Goal: Information Seeking & Learning: Learn about a topic

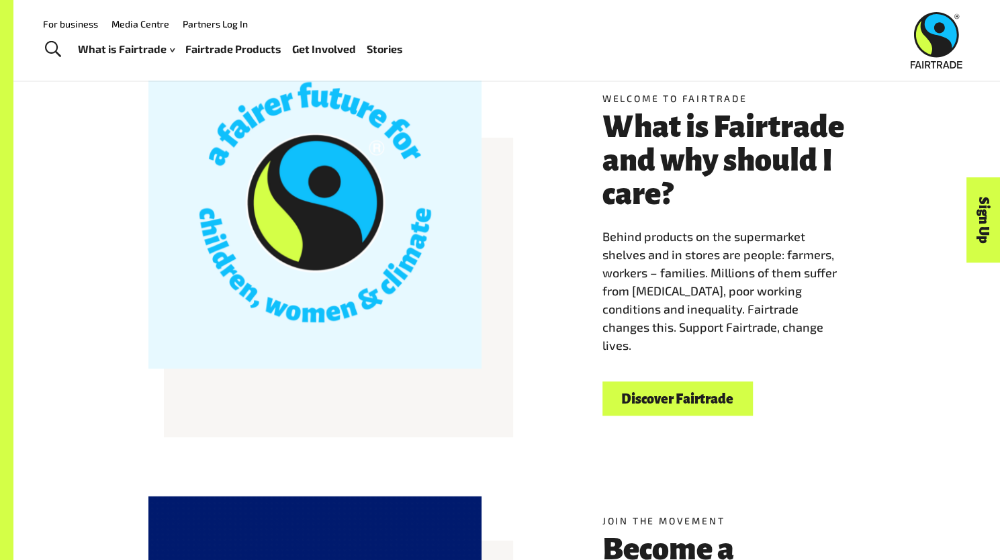
scroll to position [343, 0]
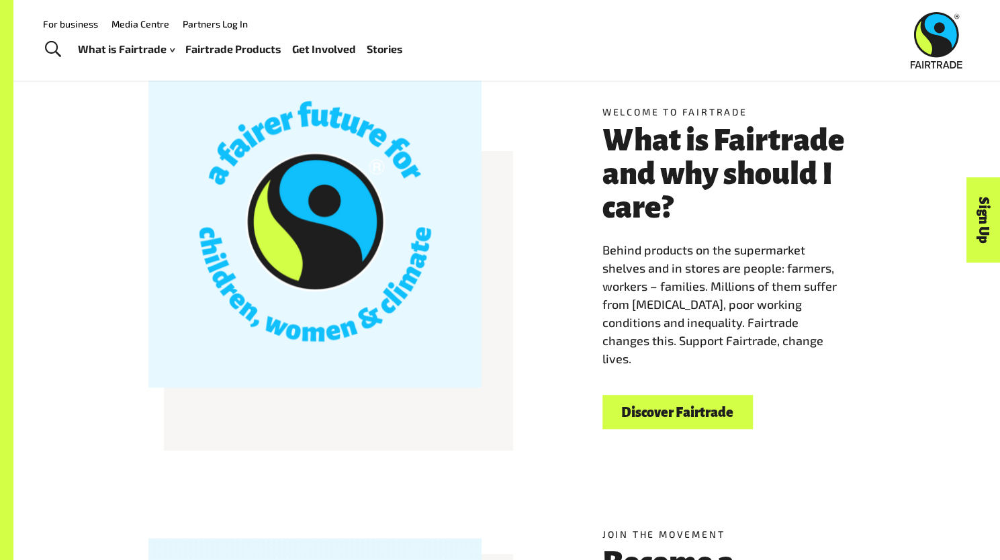
click at [657, 412] on link "Discover Fairtrade" at bounding box center [677, 412] width 150 height 34
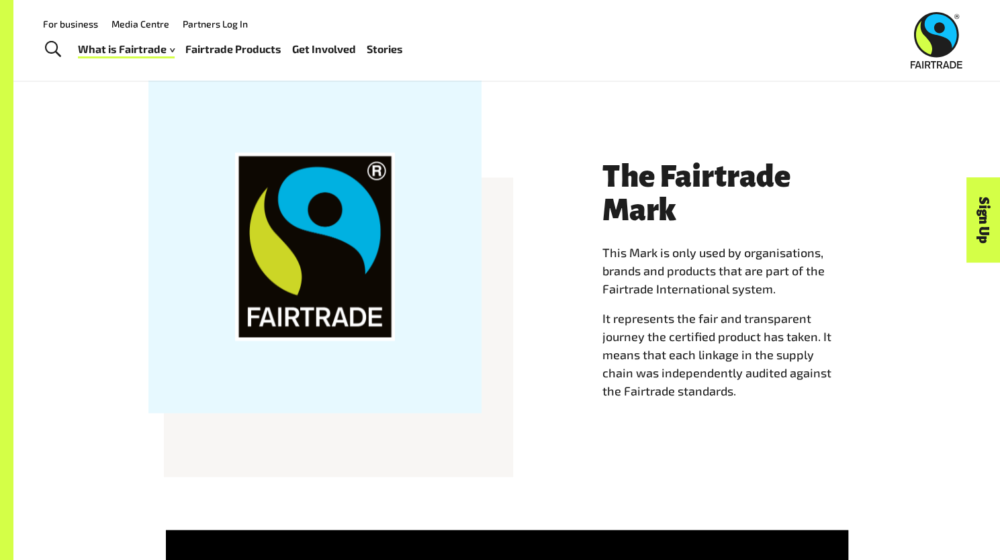
scroll to position [1198, 0]
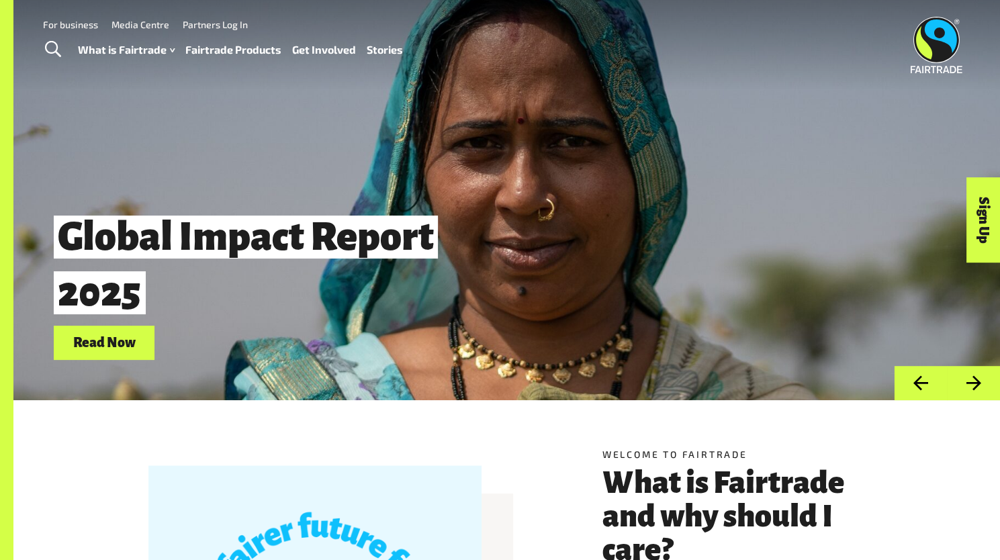
click at [251, 48] on link "Fairtrade Products" at bounding box center [233, 49] width 96 height 19
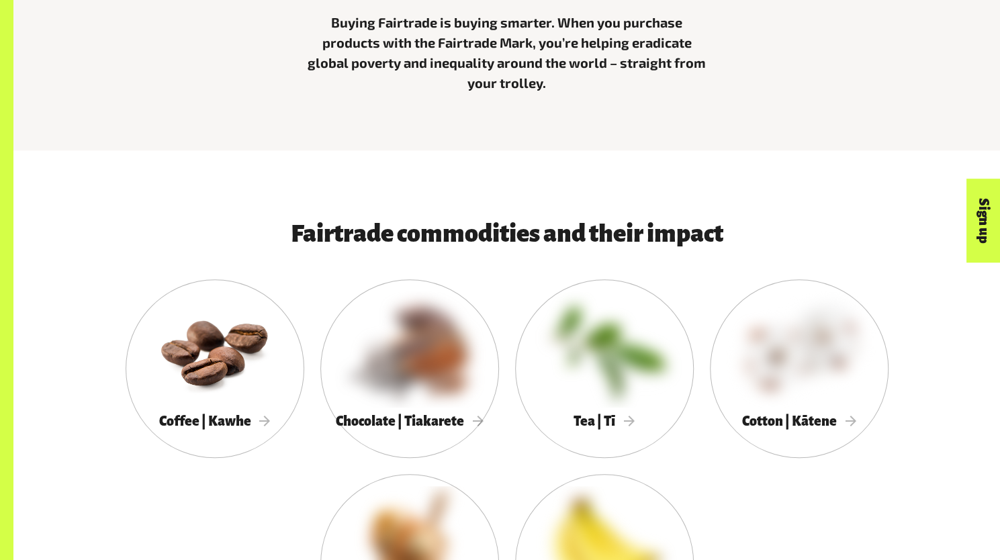
scroll to position [674, 0]
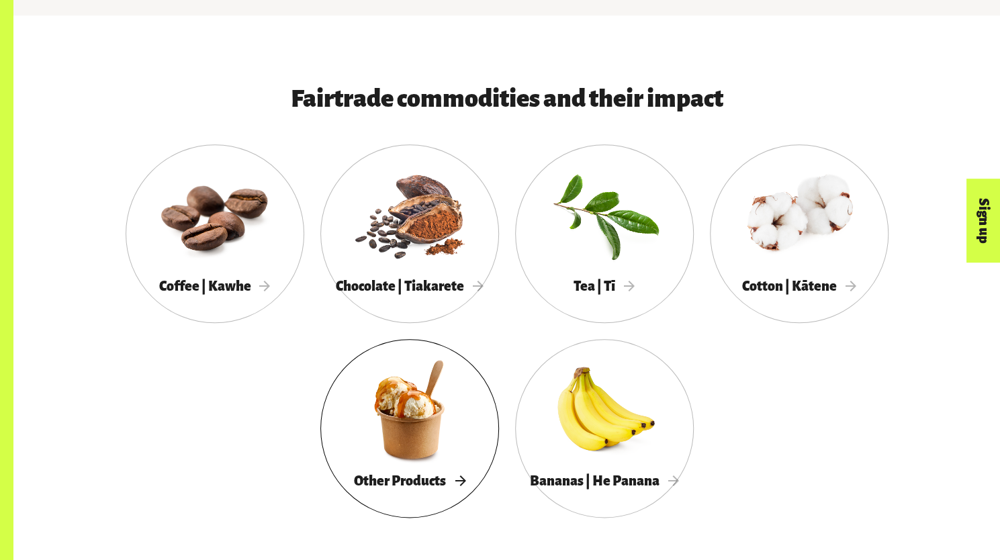
click at [427, 453] on div at bounding box center [409, 409] width 179 height 116
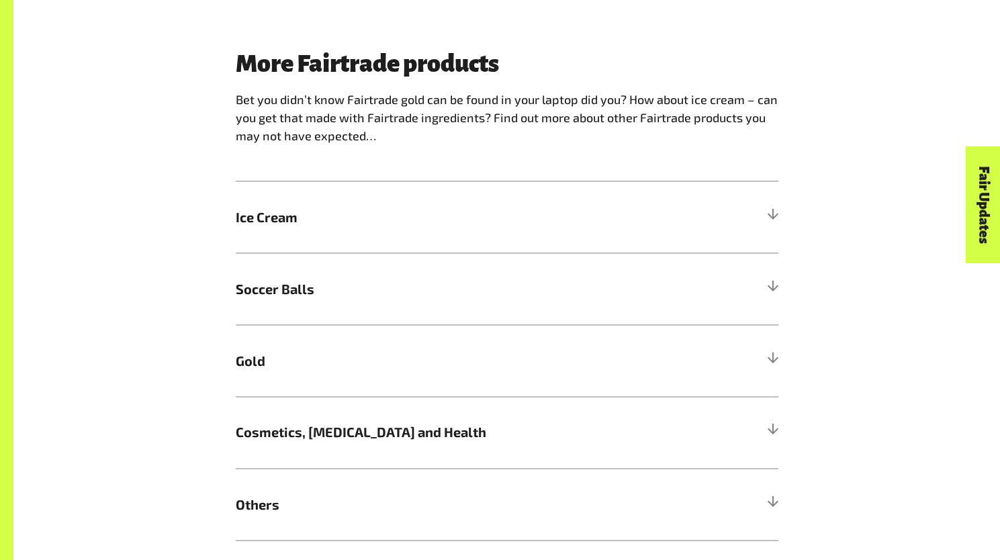
scroll to position [1107, 0]
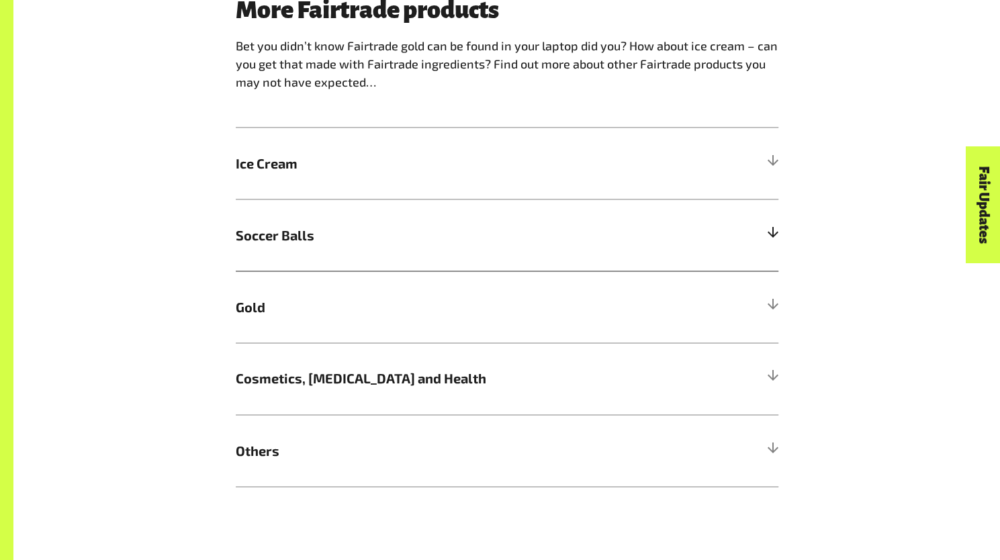
click at [649, 234] on h5 "Soccer Balls" at bounding box center [507, 235] width 543 height 72
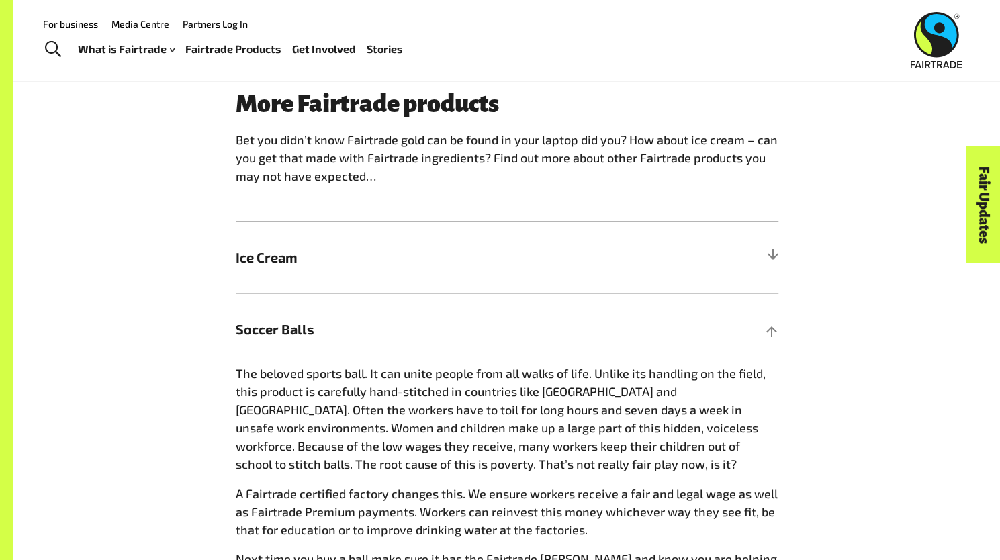
scroll to position [985, 0]
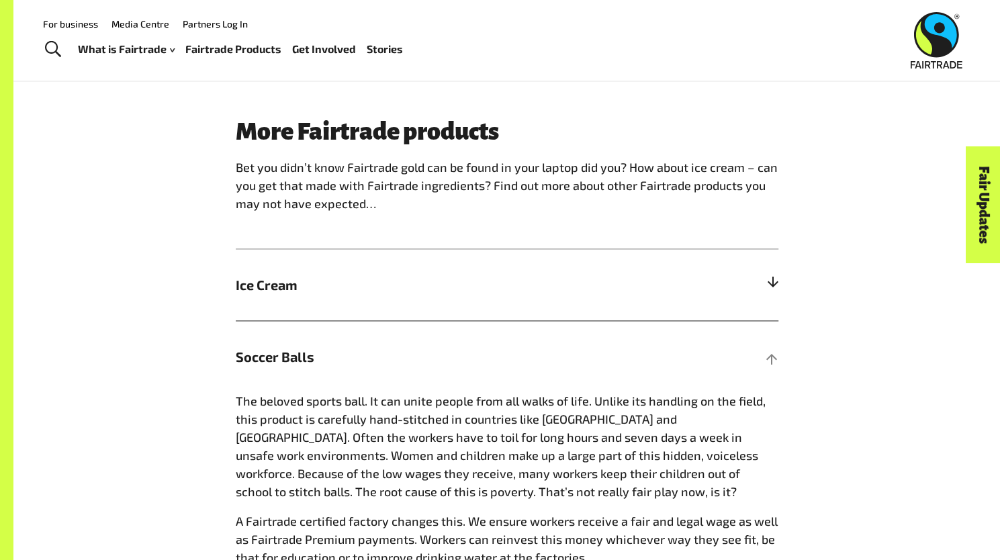
click at [729, 285] on h5 "Ice Cream" at bounding box center [507, 285] width 543 height 72
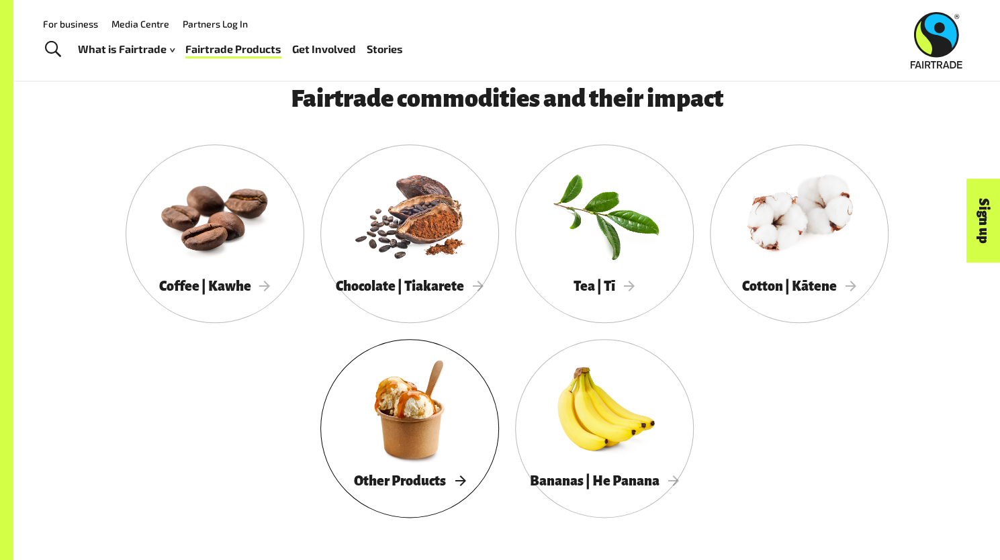
click at [447, 426] on div at bounding box center [409, 409] width 179 height 116
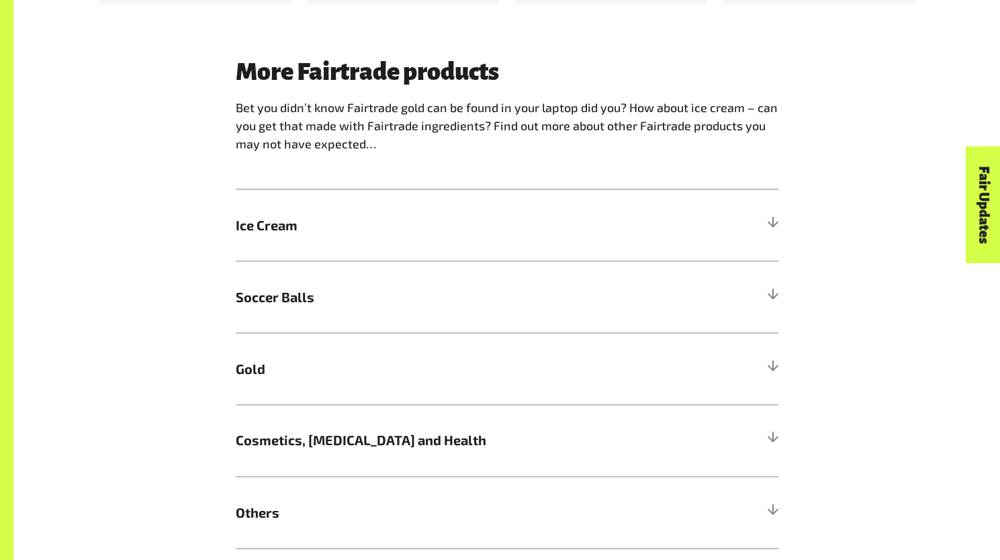
scroll to position [1193, 0]
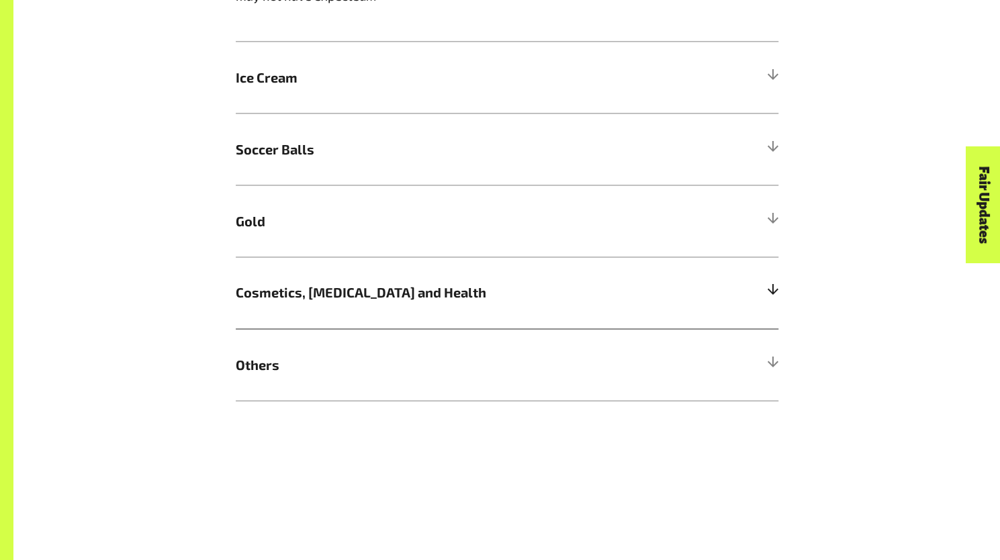
click at [457, 294] on span "Cosmetics, [MEDICAL_DATA] and Health" at bounding box center [439, 292] width 407 height 20
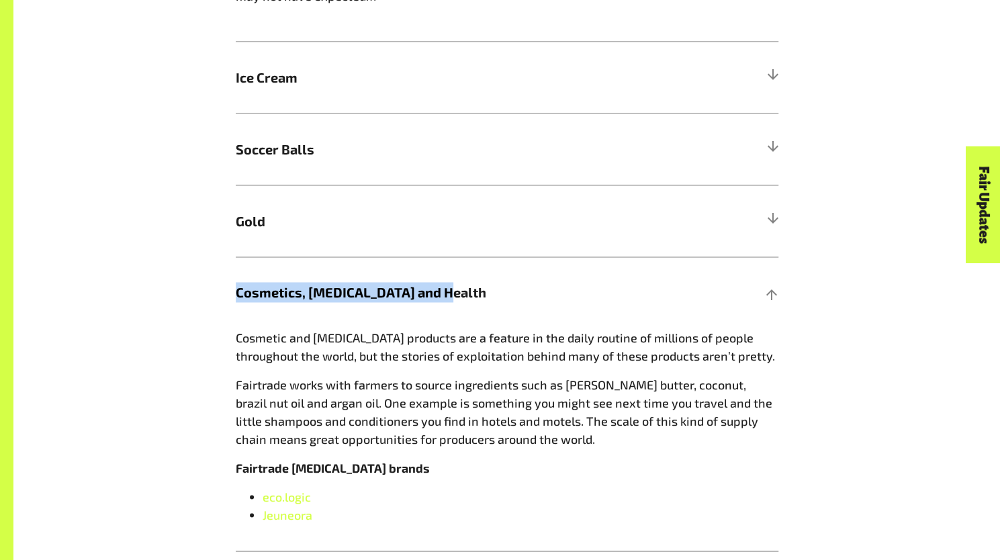
drag, startPoint x: 457, startPoint y: 292, endPoint x: 156, endPoint y: 269, distance: 301.8
click at [156, 269] on div "More Fairtrade products Bet you didn’t know Fairtrade gold can be found in your…" at bounding box center [507, 267] width 838 height 713
copy span "Cosmetics, [MEDICAL_DATA] and Health"
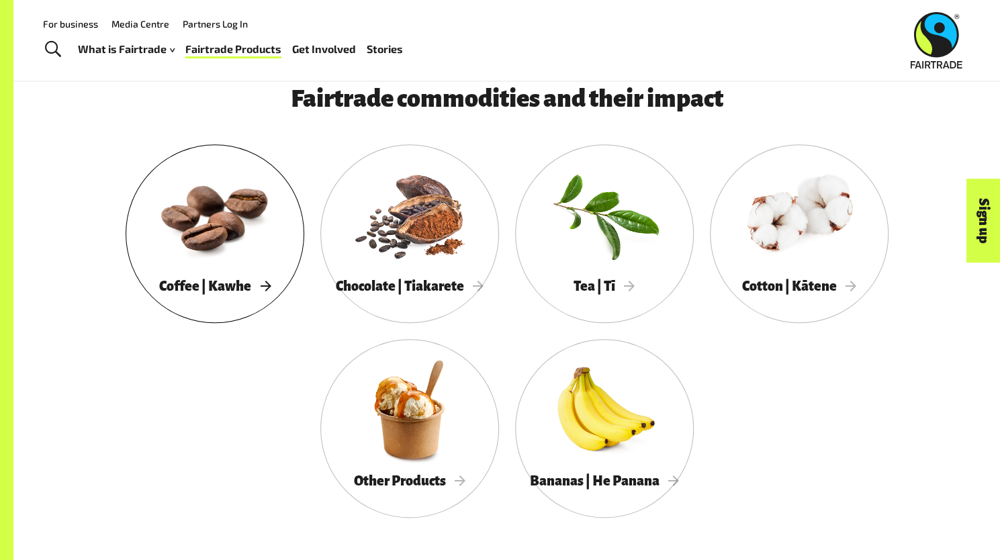
click at [214, 230] on div at bounding box center [215, 214] width 179 height 116
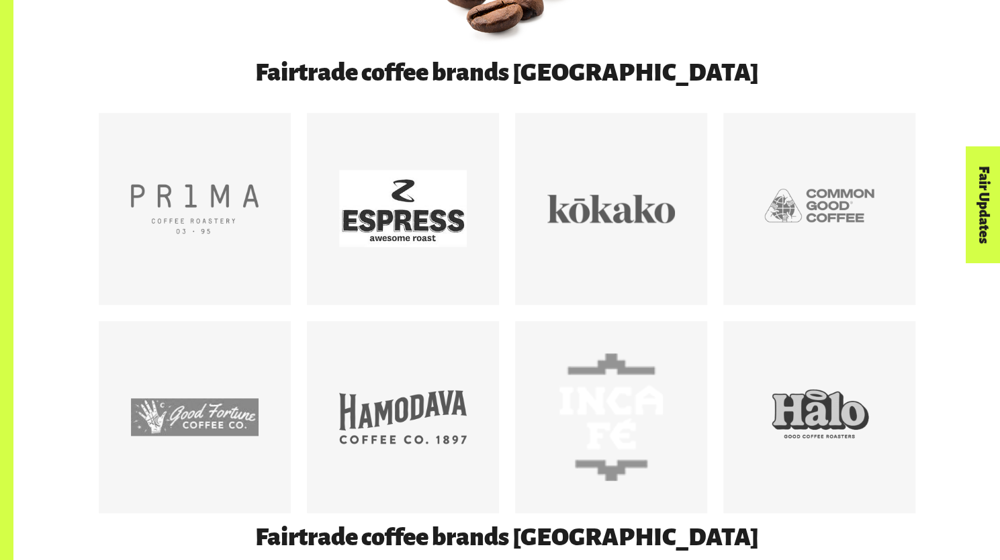
scroll to position [716, 0]
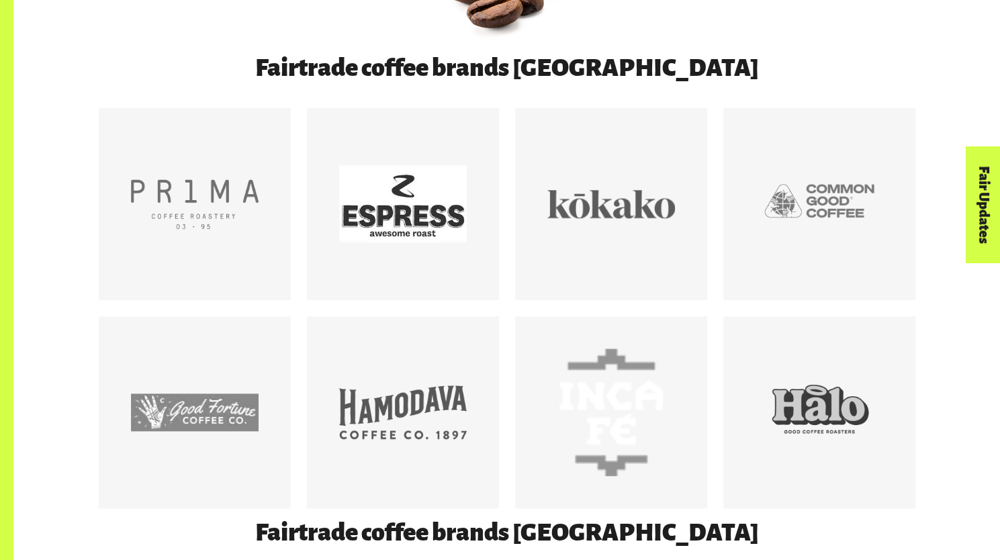
drag, startPoint x: 1005, startPoint y: 45, endPoint x: 1007, endPoint y: 109, distance: 64.5
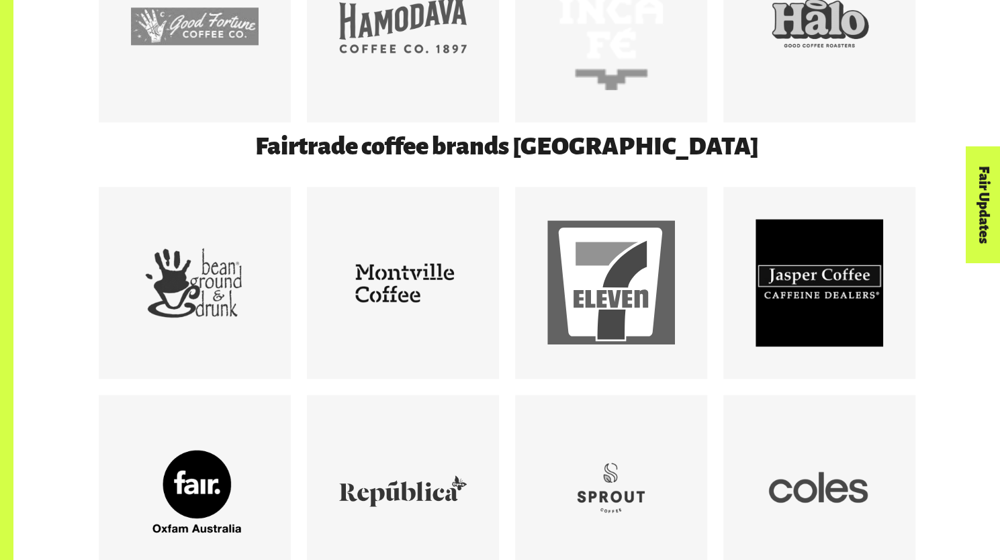
scroll to position [1116, 0]
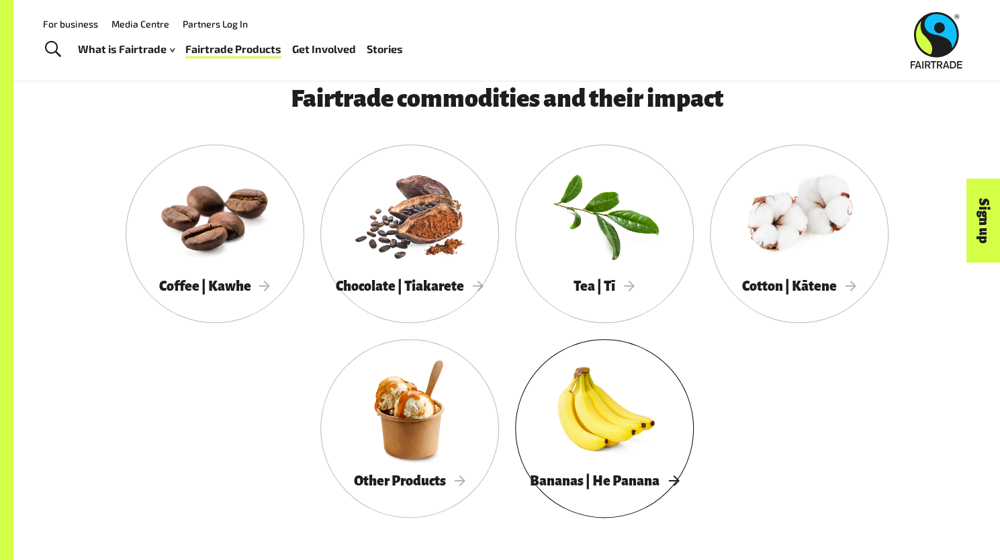
click at [606, 426] on div at bounding box center [604, 409] width 179 height 116
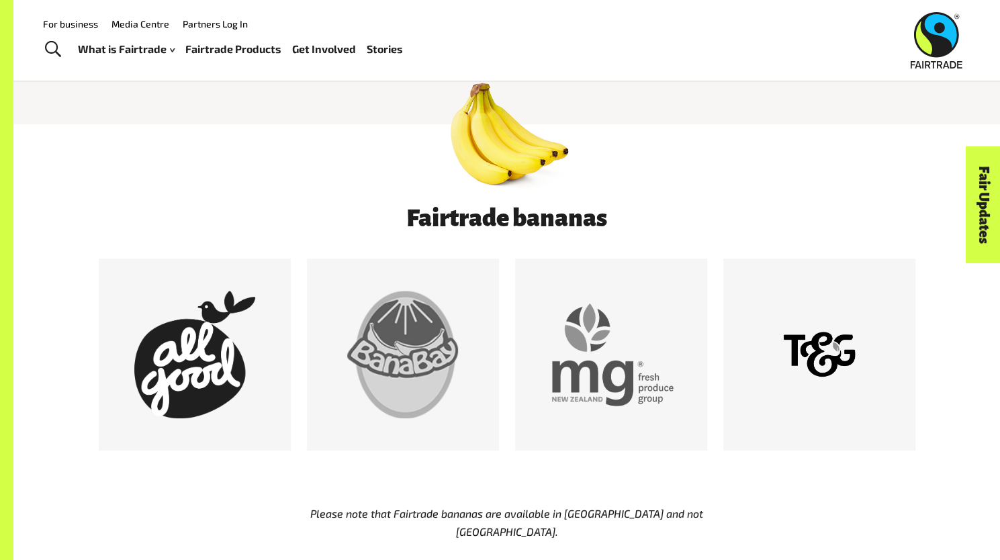
scroll to position [613, 0]
